Goal: Task Accomplishment & Management: Complete application form

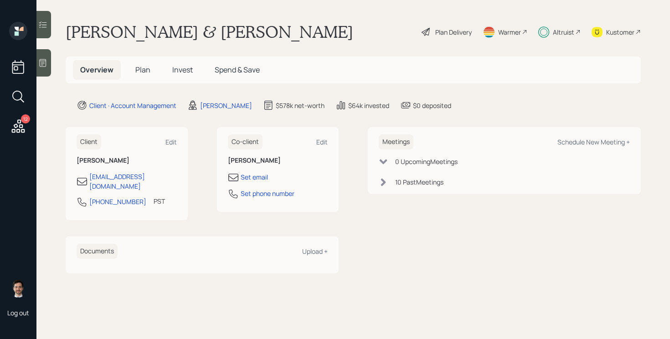
click at [21, 127] on icon at bounding box center [18, 126] width 16 height 16
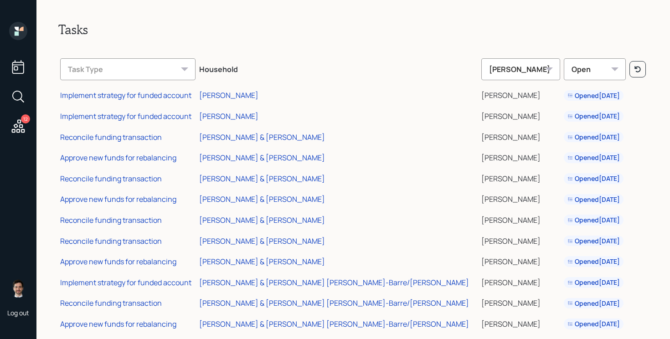
scroll to position [16, 0]
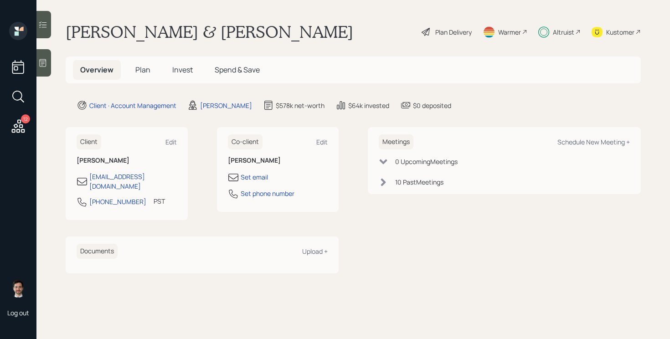
click at [143, 67] on span "Plan" at bounding box center [142, 70] width 15 height 10
